Goal: Information Seeking & Learning: Learn about a topic

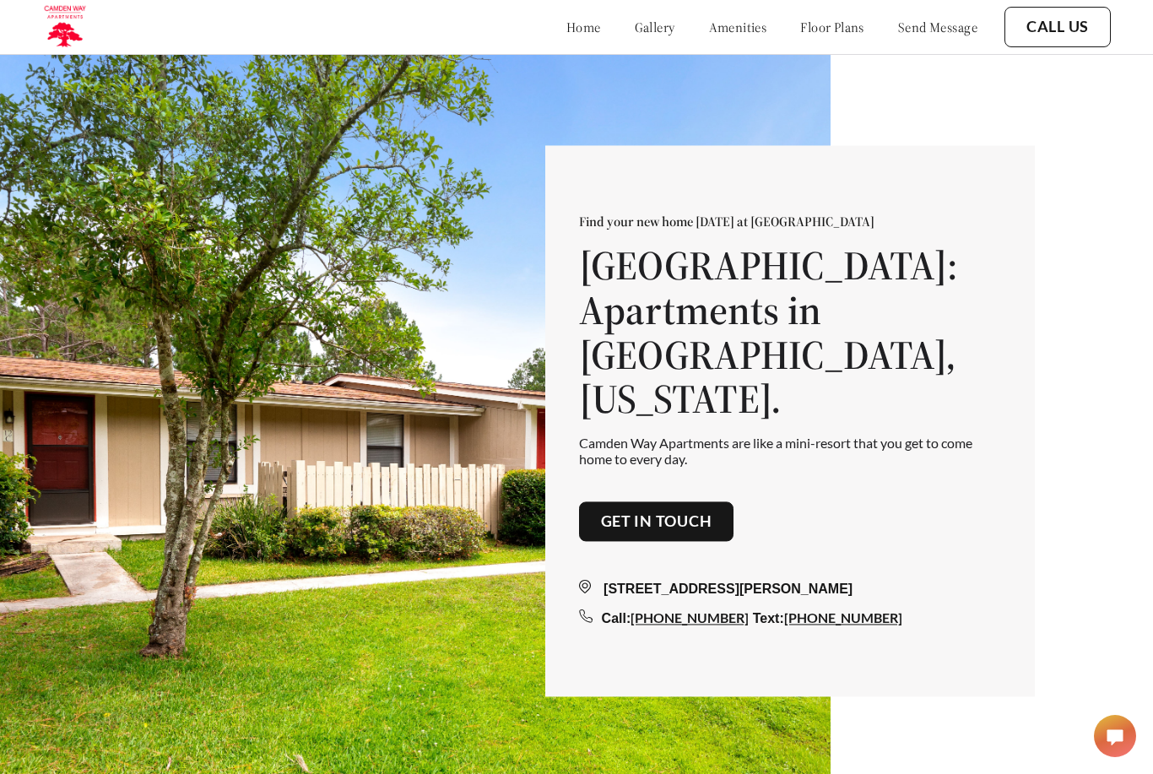
click at [807, 25] on link "floor plans" at bounding box center [832, 27] width 64 height 17
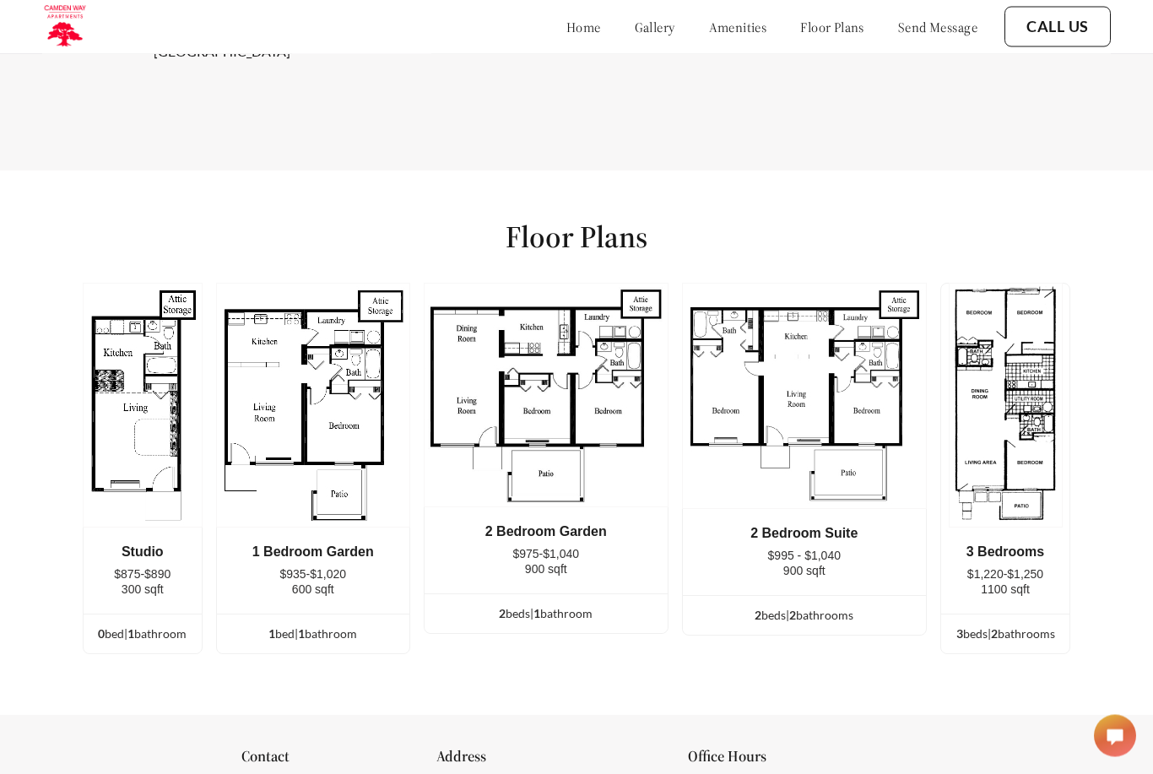
scroll to position [2169, 0]
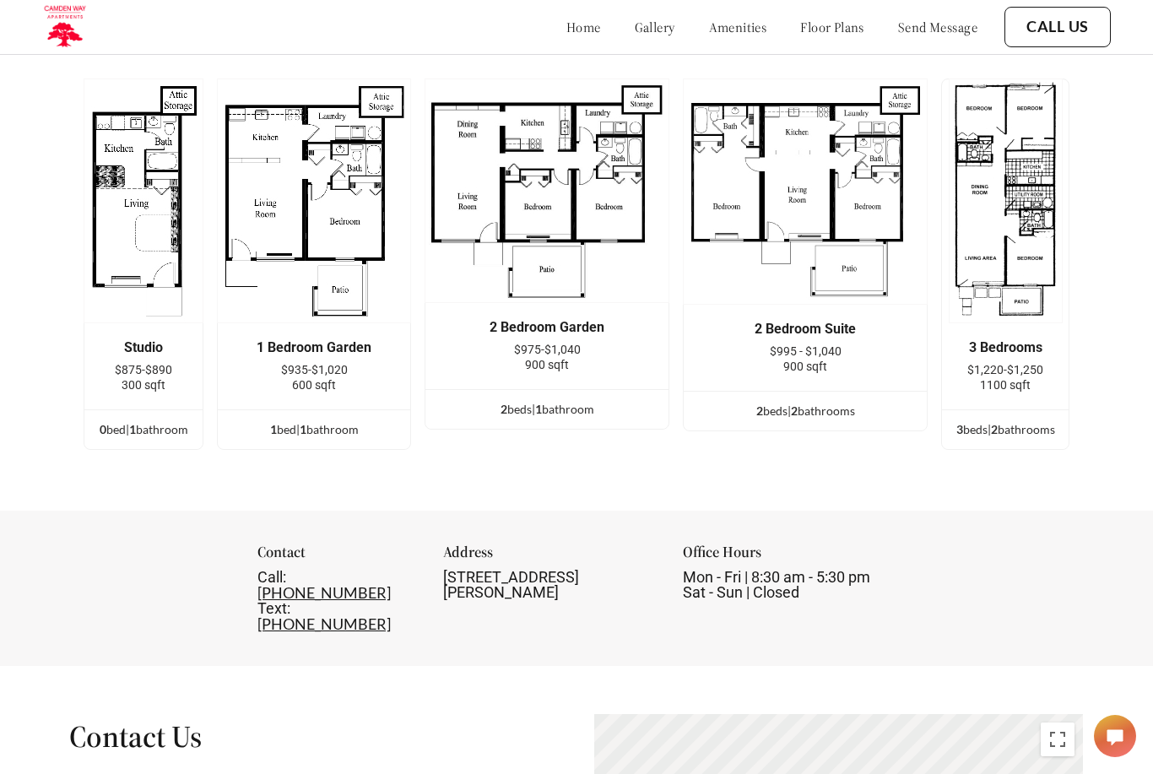
click at [264, 323] on img at bounding box center [314, 200] width 194 height 245
click at [262, 323] on img at bounding box center [314, 200] width 194 height 245
click at [282, 446] on ul "1 bed | 1 bathroom" at bounding box center [314, 429] width 192 height 40
click at [272, 306] on img at bounding box center [314, 200] width 194 height 245
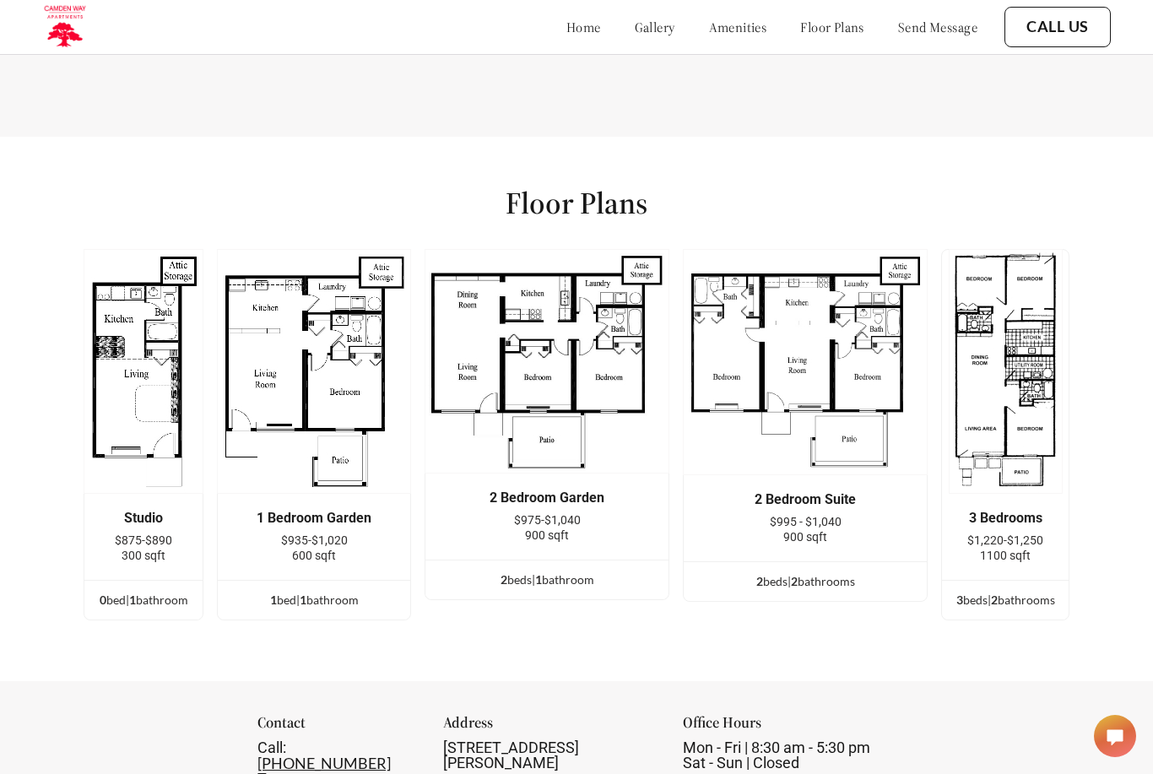
click at [272, 401] on img at bounding box center [314, 371] width 194 height 245
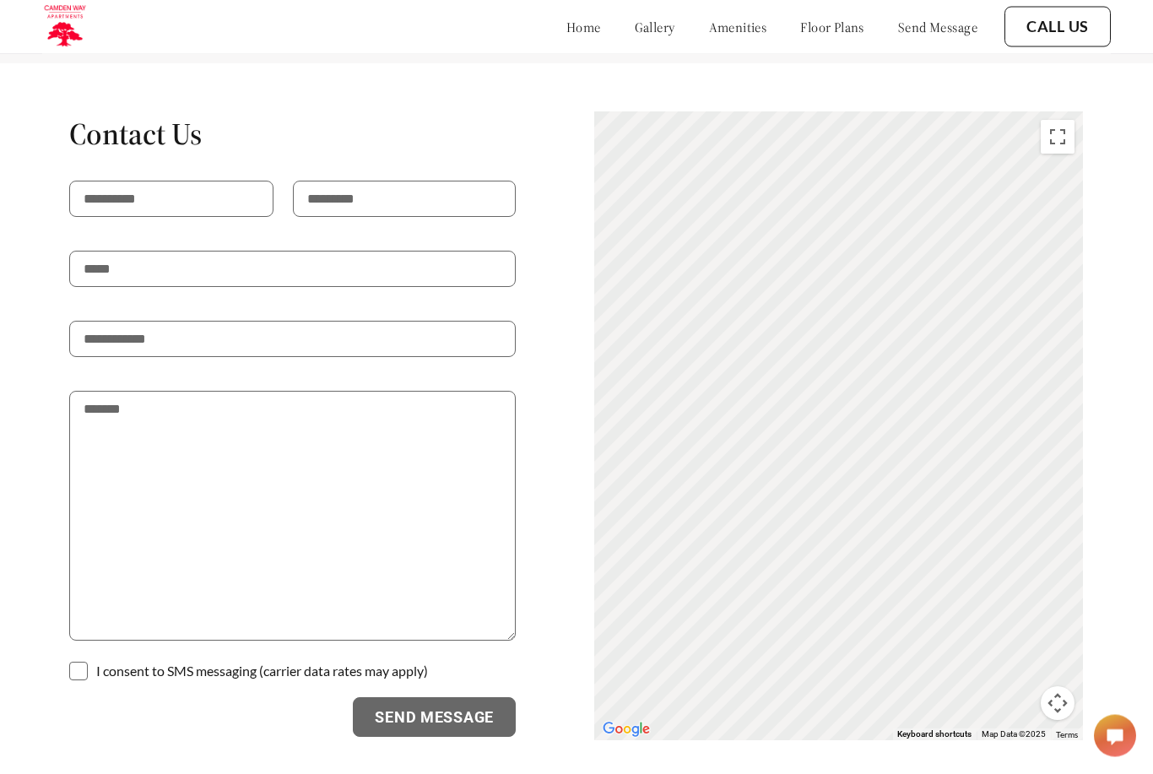
scroll to position [2790, 0]
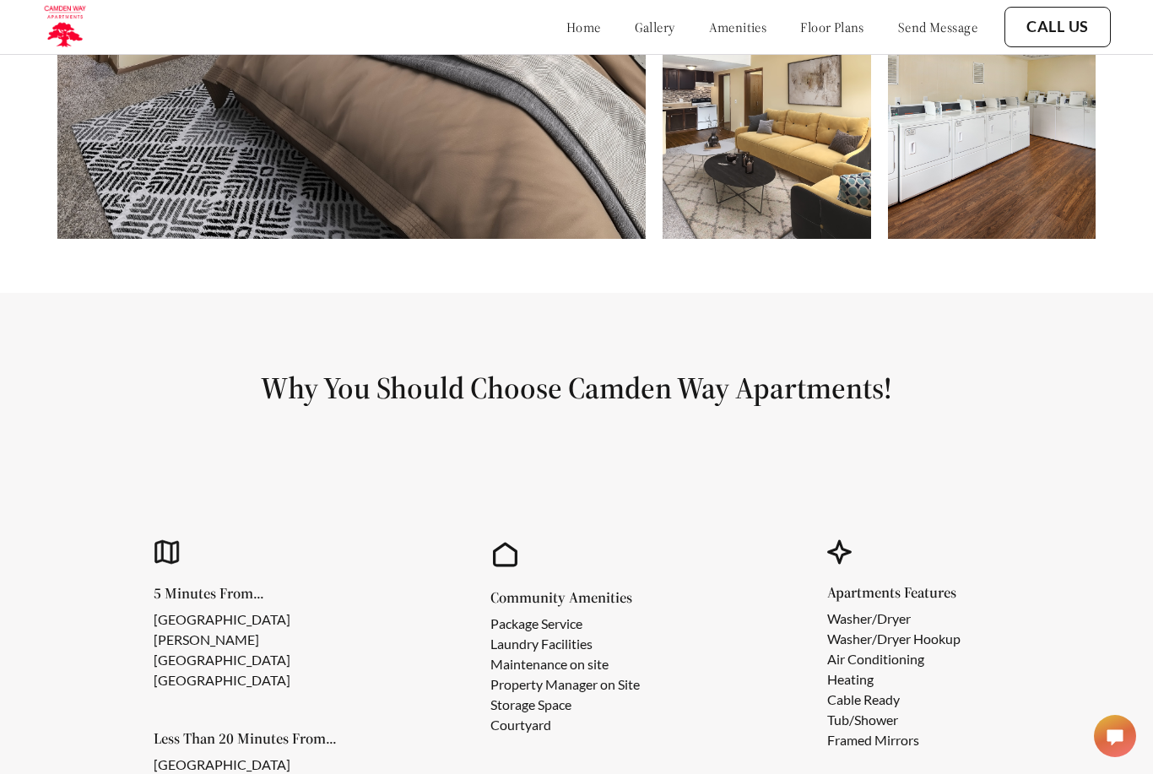
click at [721, 32] on link "amenities" at bounding box center [738, 27] width 58 height 17
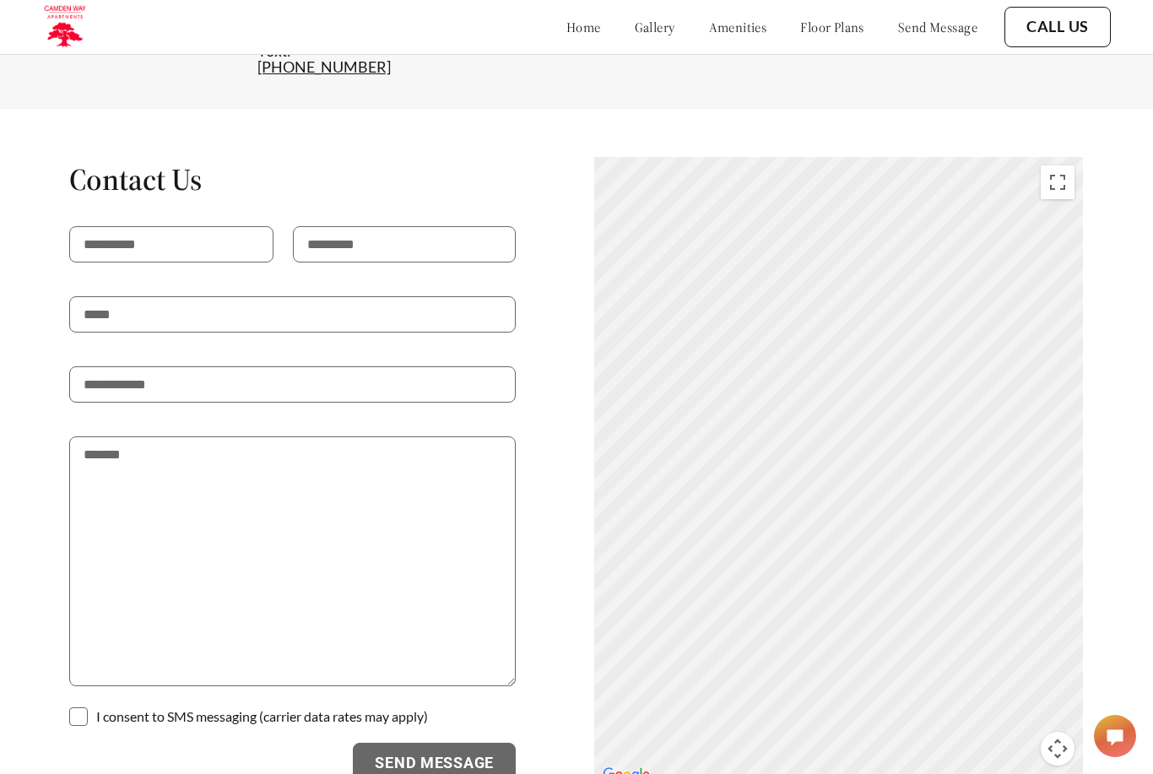
scroll to position [2790, 0]
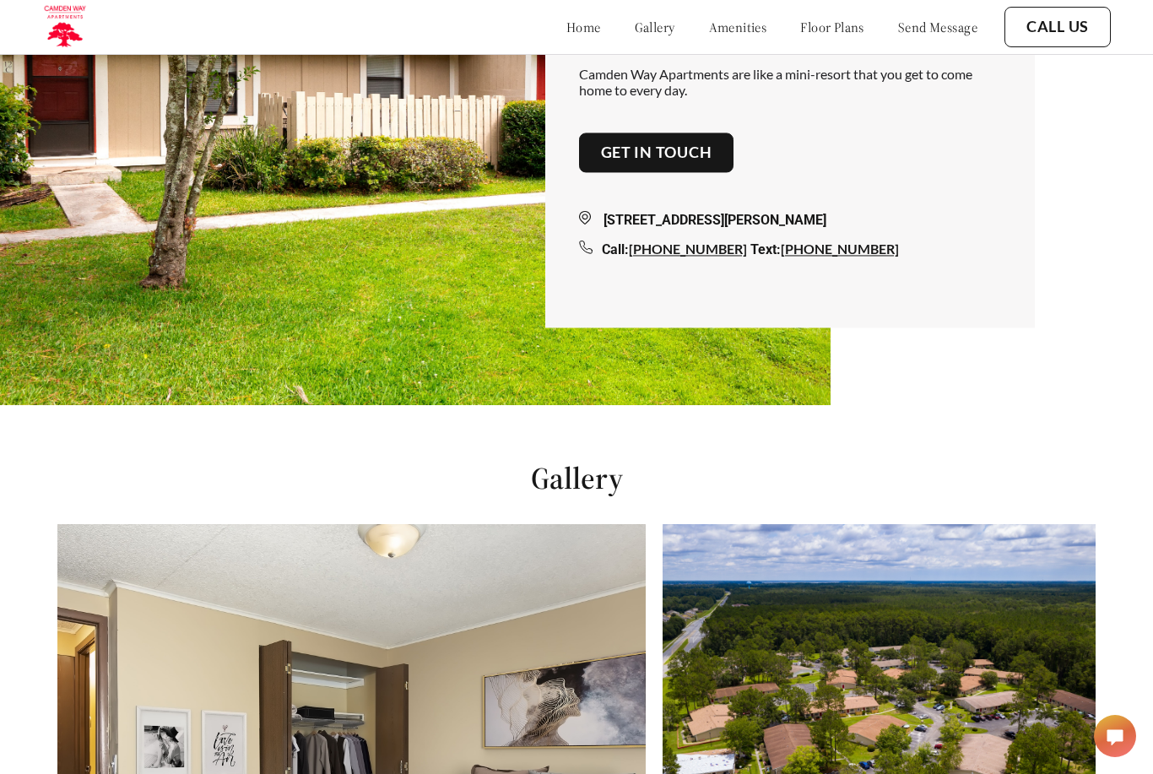
click at [634, 19] on link "gallery" at bounding box center [654, 27] width 40 height 17
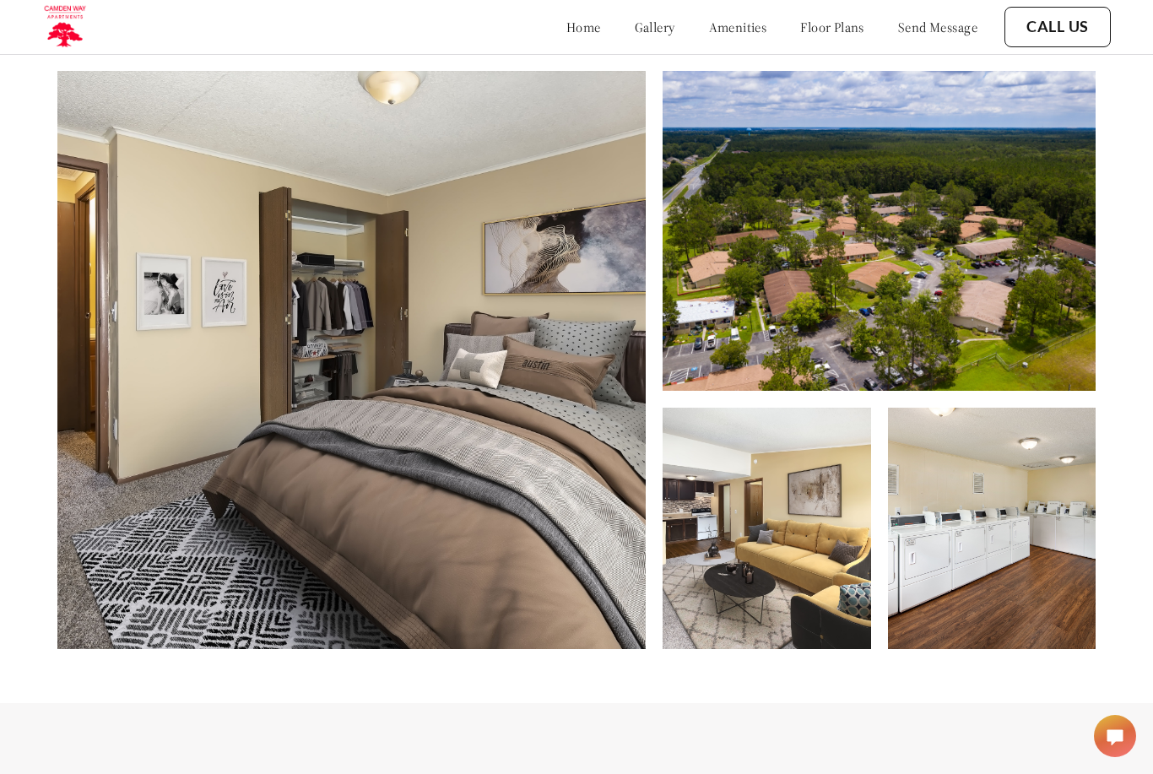
scroll to position [791, 0]
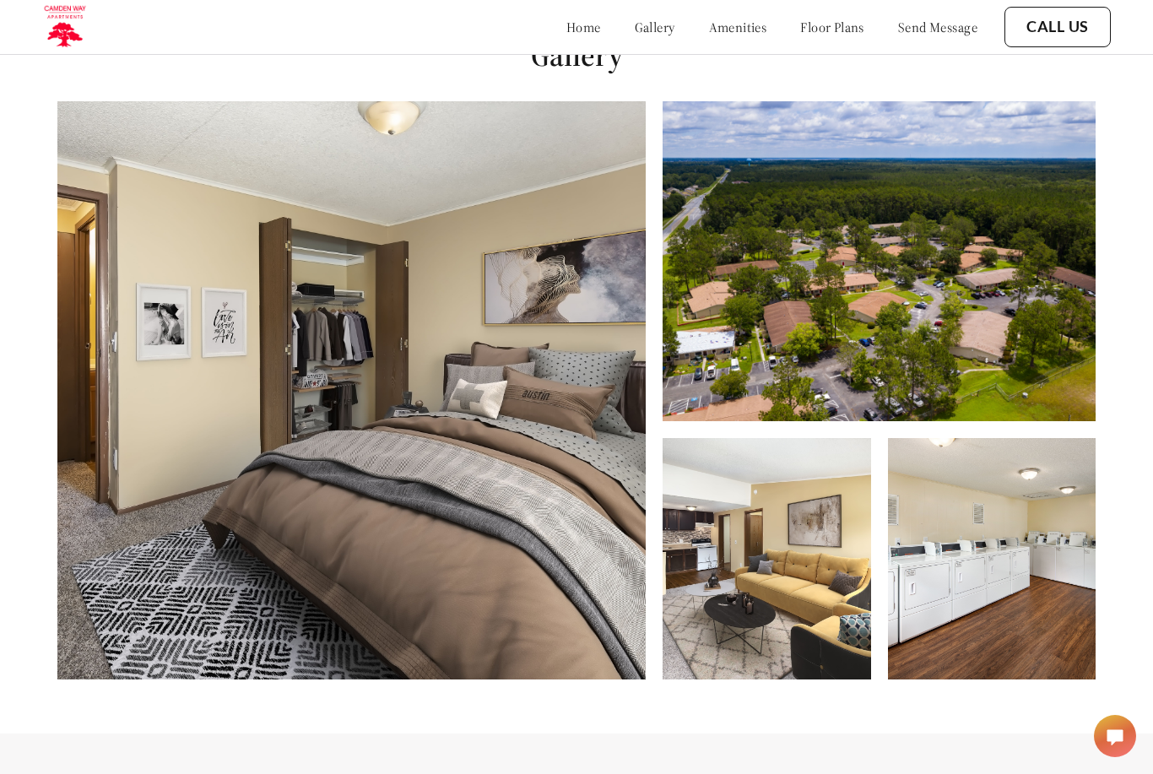
click at [127, 382] on img at bounding box center [351, 390] width 588 height 578
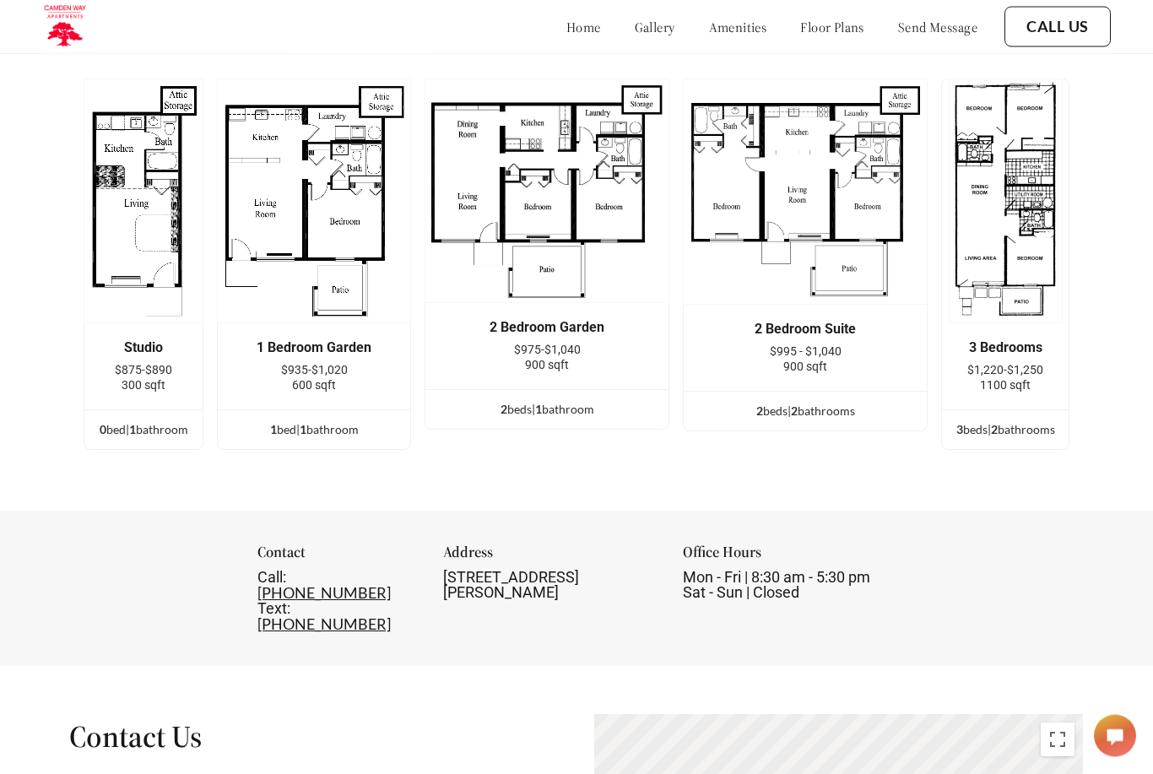
scroll to position [2169, 0]
